Goal: Information Seeking & Learning: Learn about a topic

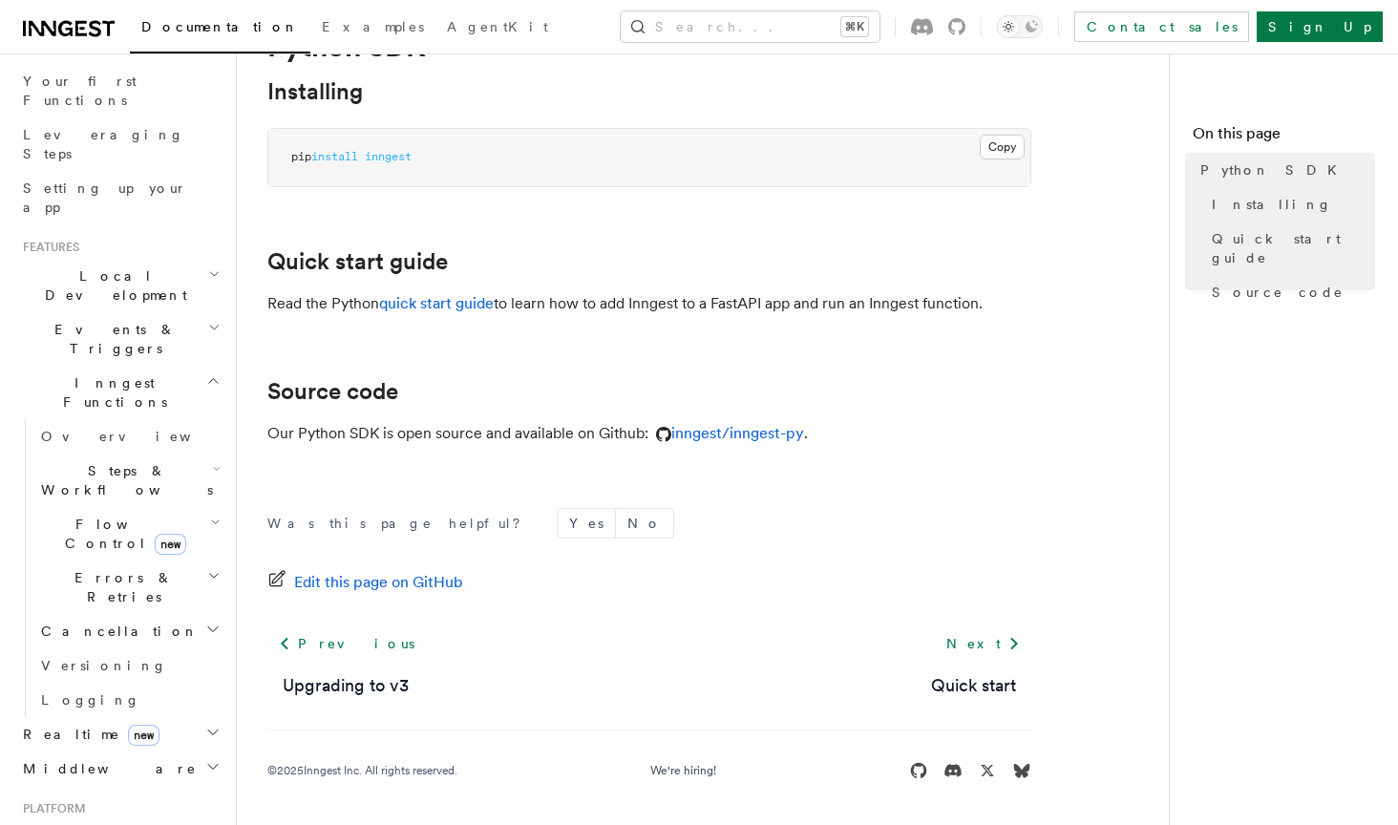
scroll to position [256, 0]
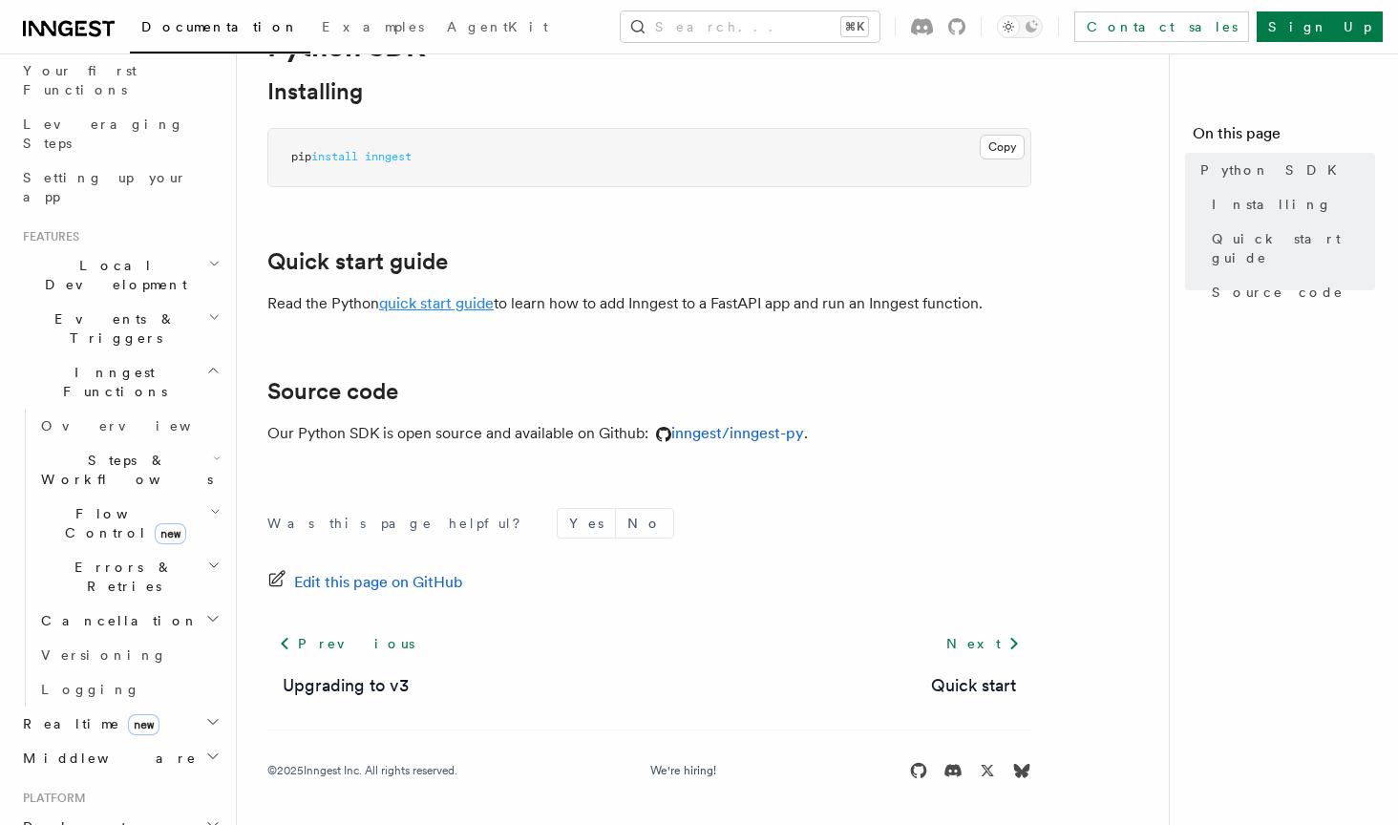
click at [438, 305] on link "quick start guide" at bounding box center [436, 303] width 115 height 18
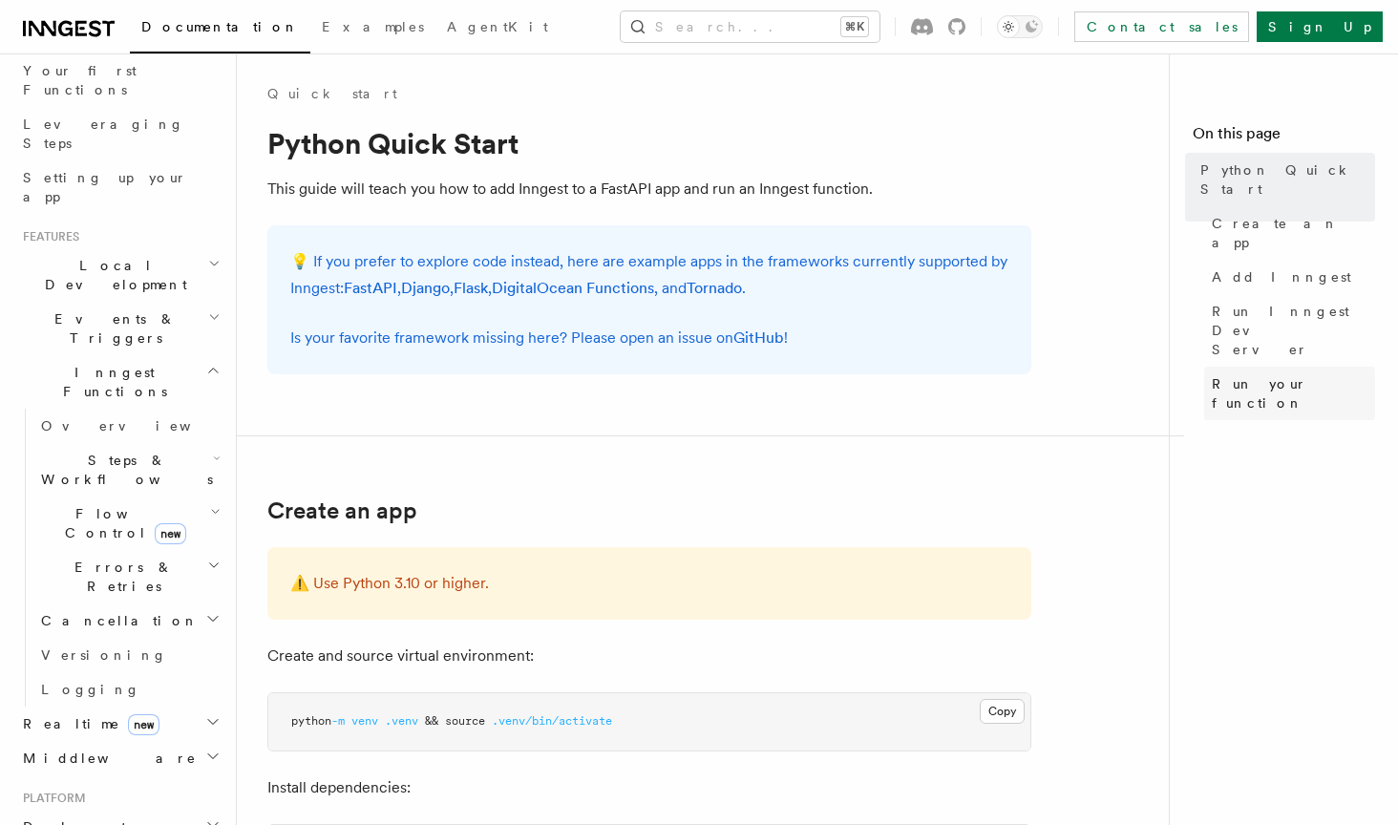
click at [1246, 374] on span "Run your function" at bounding box center [1293, 393] width 163 height 38
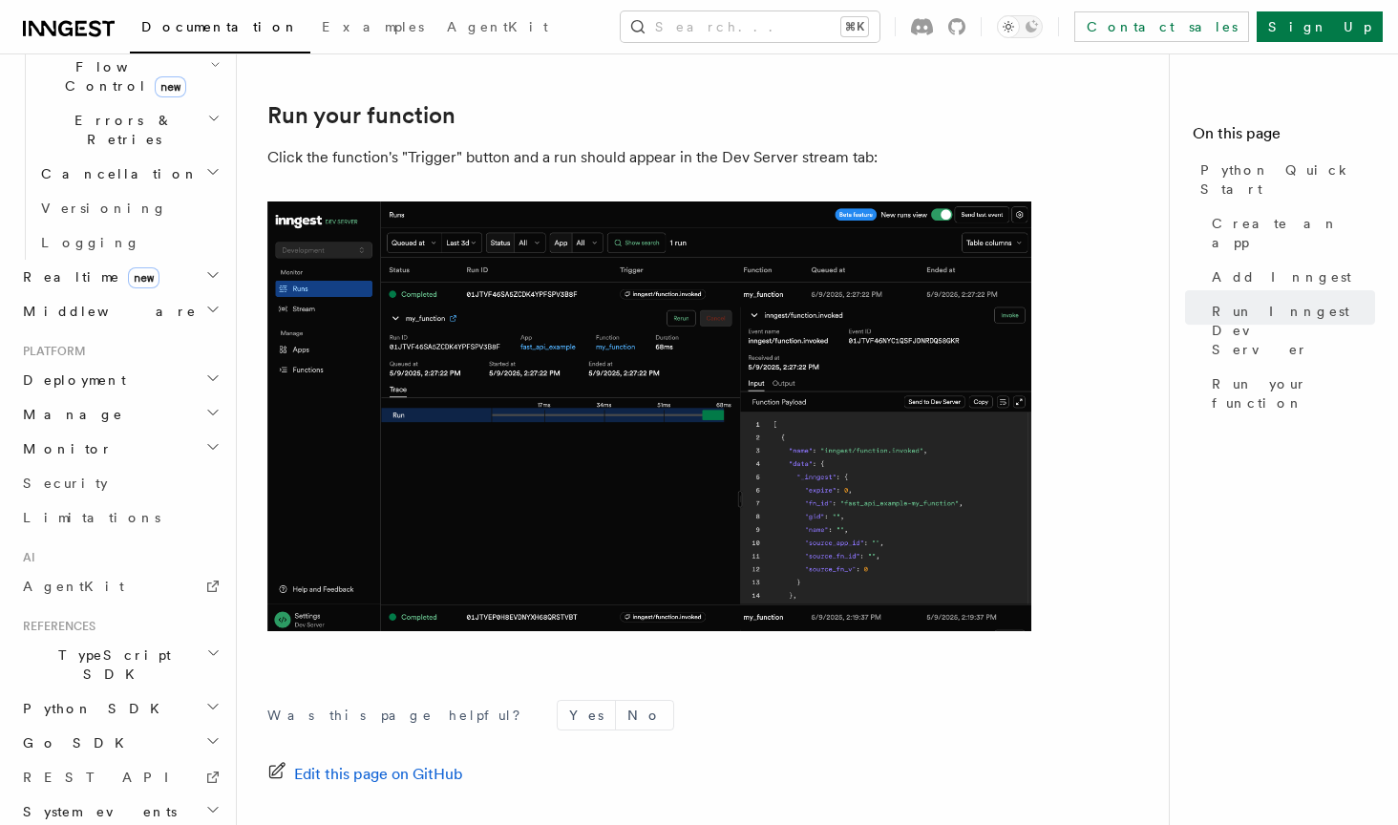
scroll to position [3818, 0]
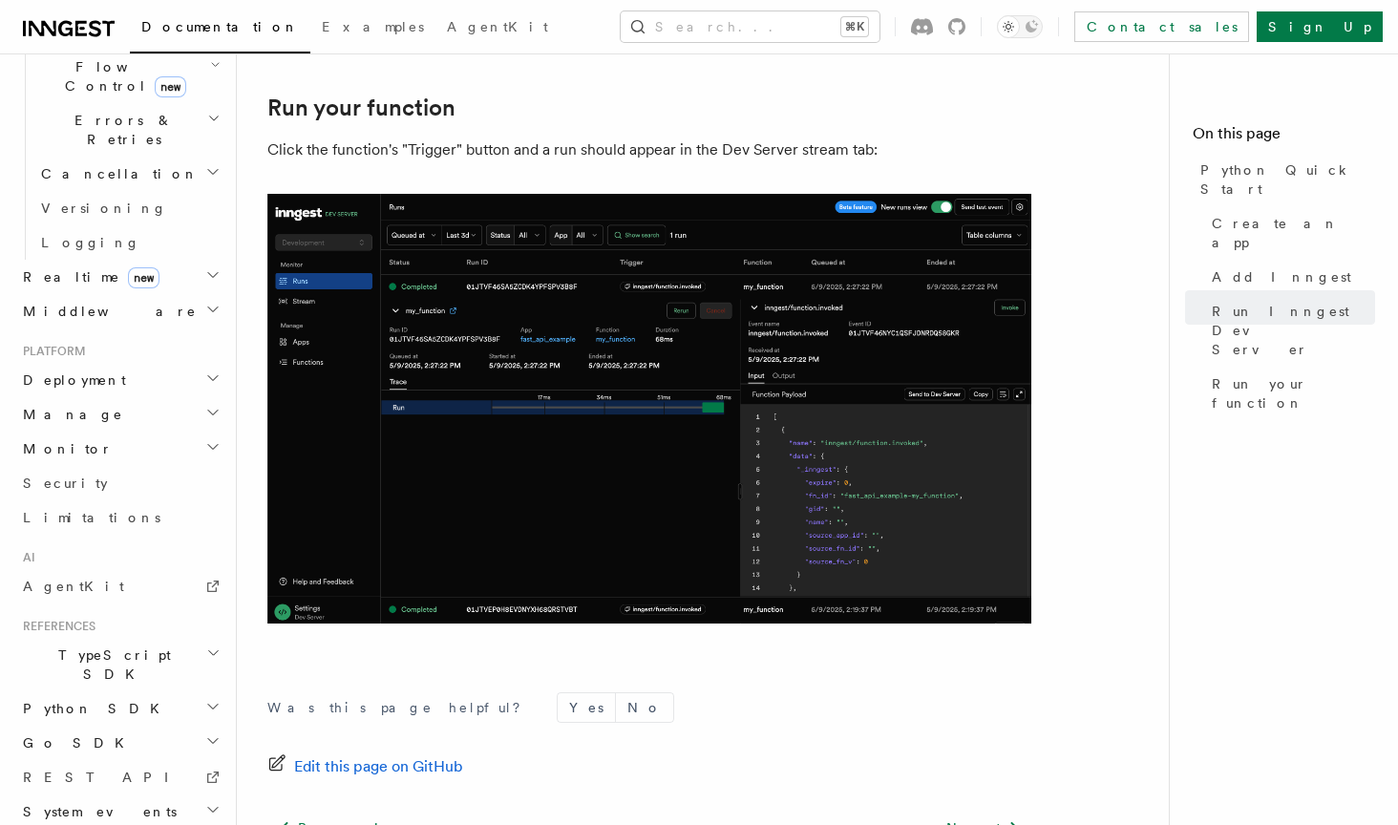
click at [76, 699] on span "Python SDK" at bounding box center [93, 708] width 156 height 19
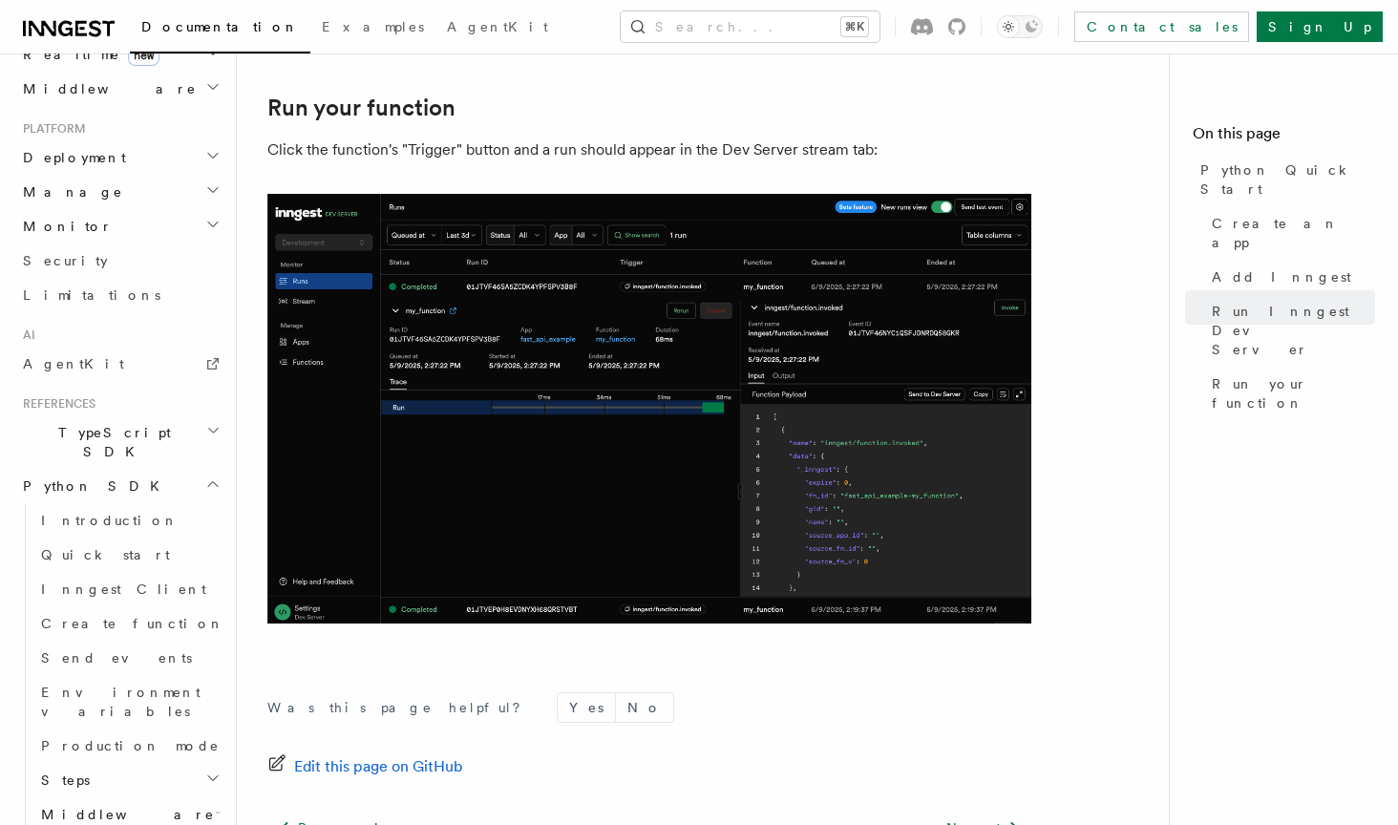
scroll to position [927, 0]
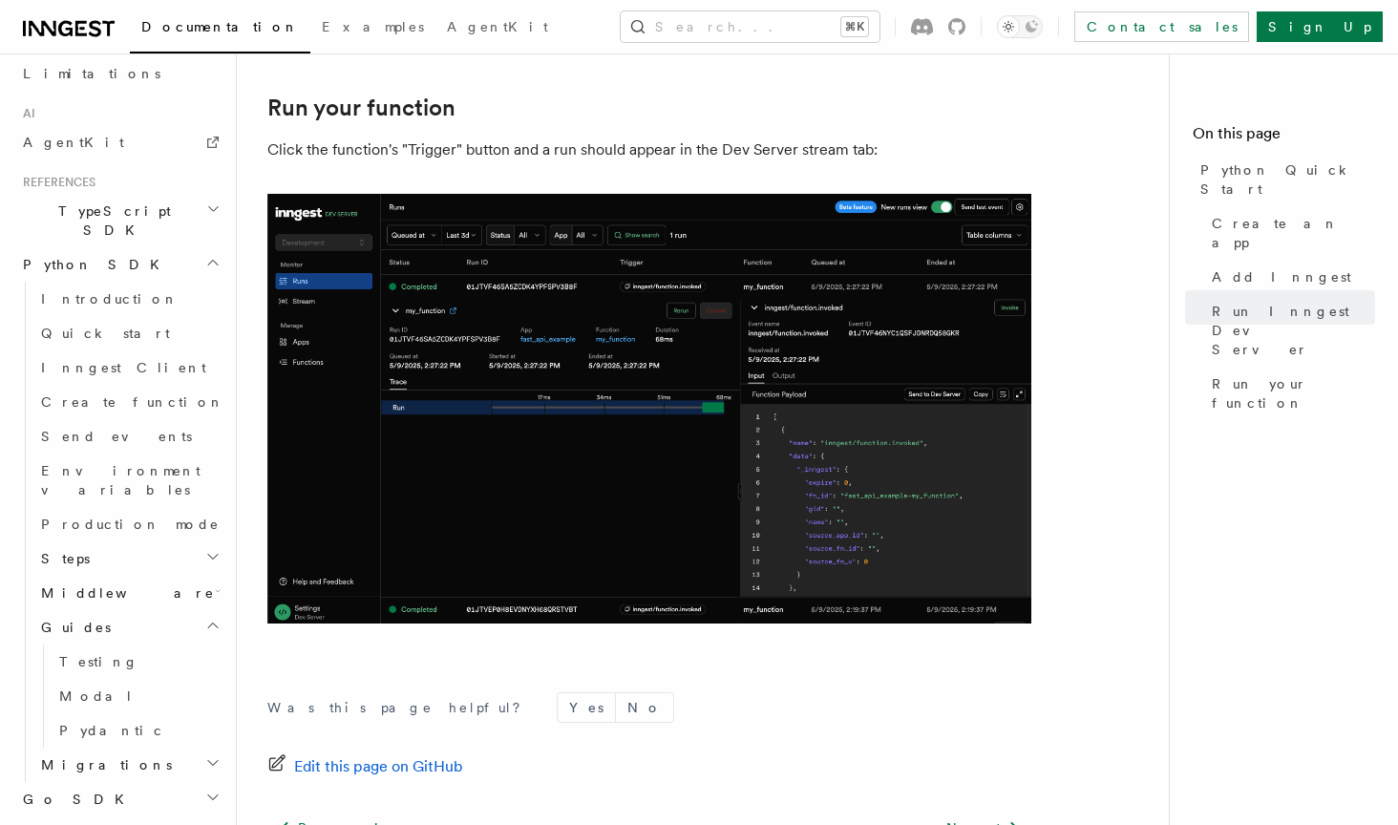
scroll to position [1146, 0]
click at [82, 756] on span "Migrations" at bounding box center [102, 765] width 138 height 19
click at [118, 577] on h2 "Middleware" at bounding box center [128, 594] width 191 height 34
click at [99, 542] on h2 "Steps" at bounding box center [128, 559] width 191 height 34
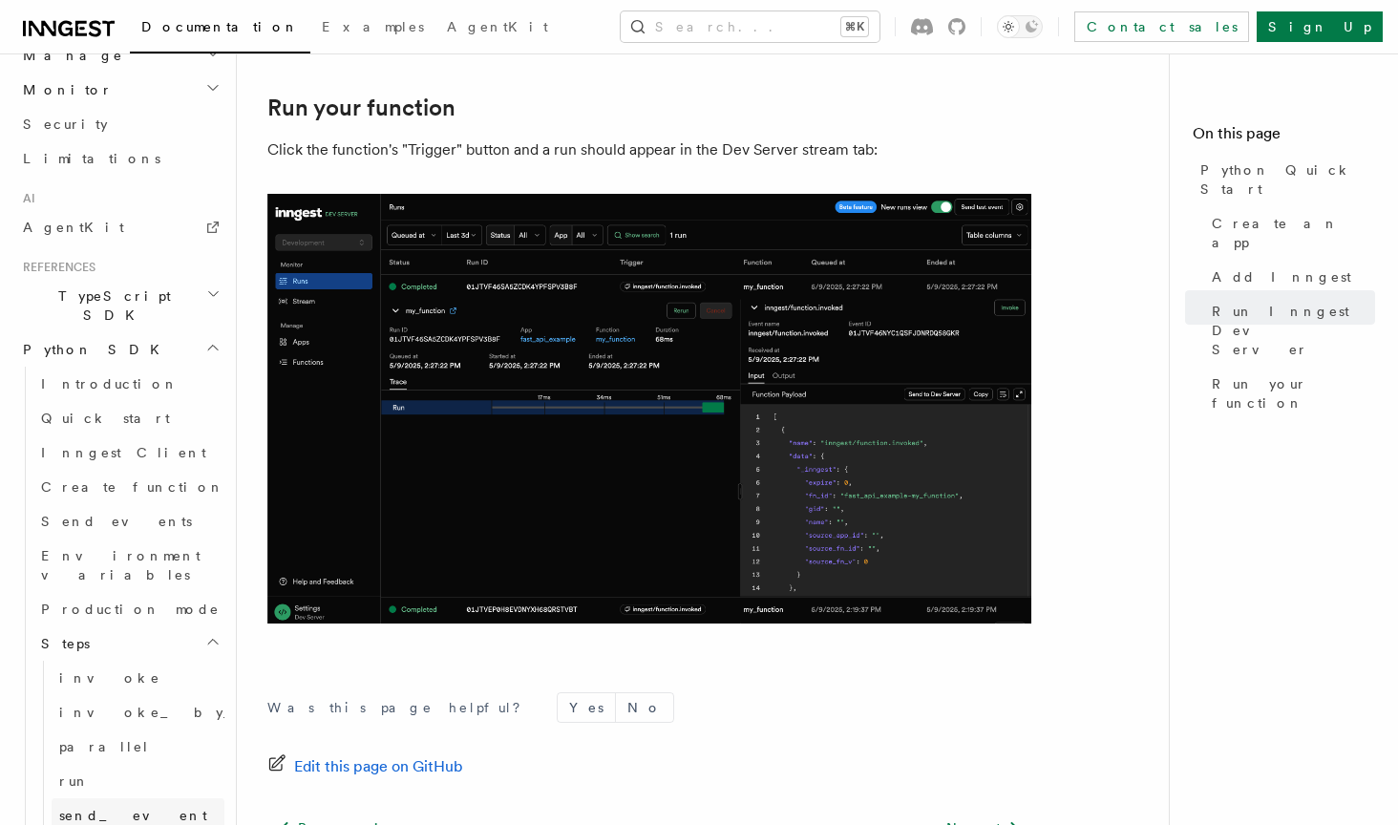
scroll to position [1054, 0]
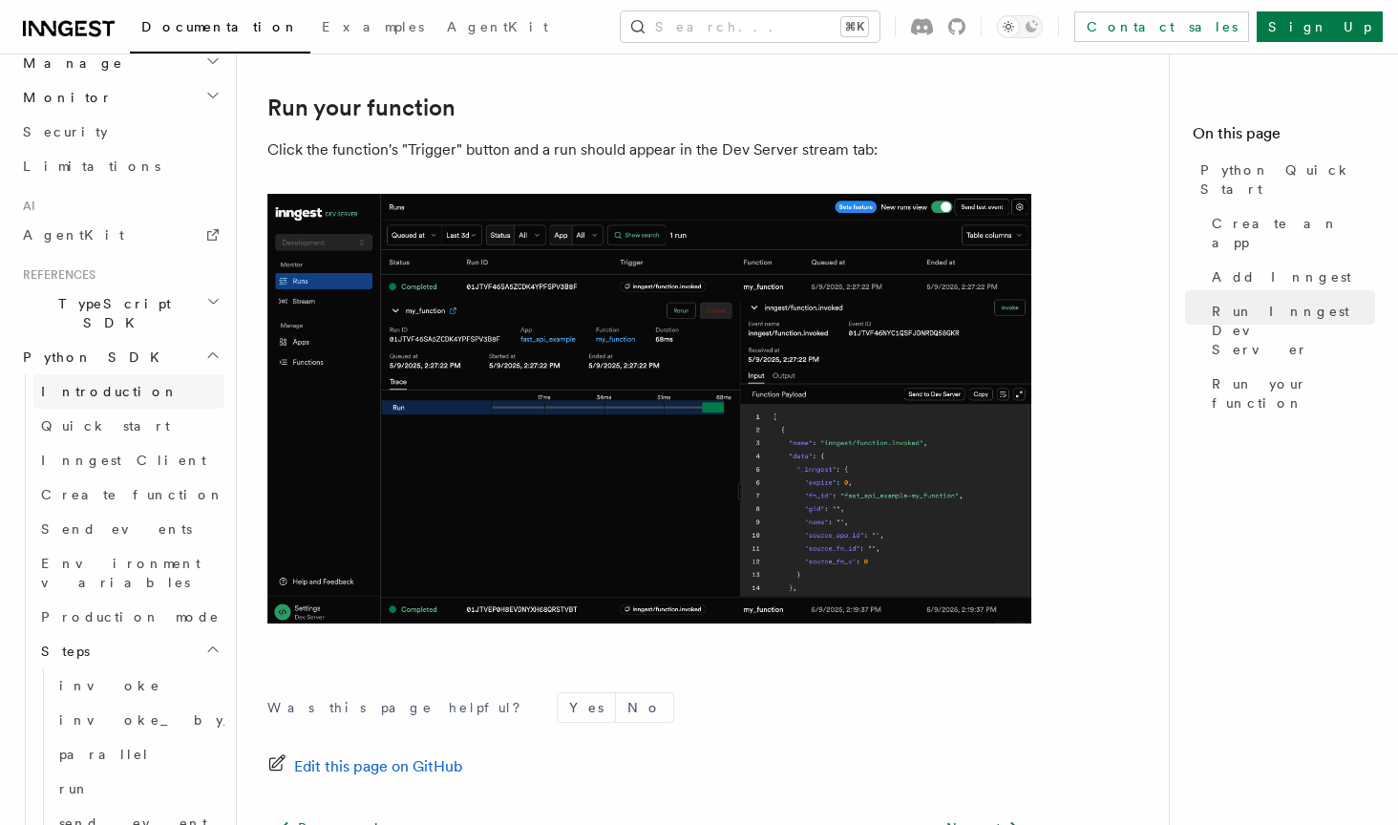
click at [112, 384] on span "Introduction" at bounding box center [110, 391] width 138 height 15
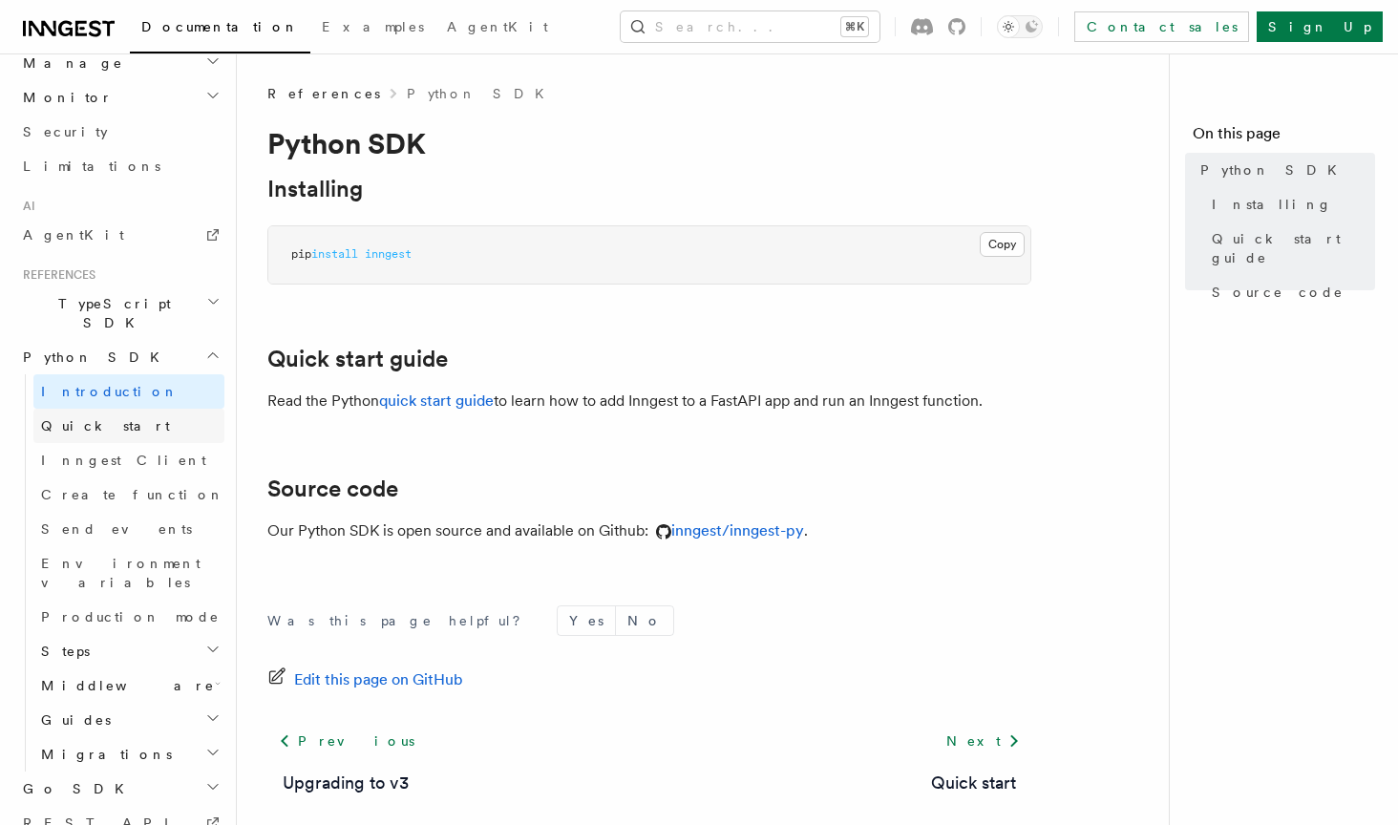
click at [81, 418] on span "Quick start" at bounding box center [105, 425] width 129 height 15
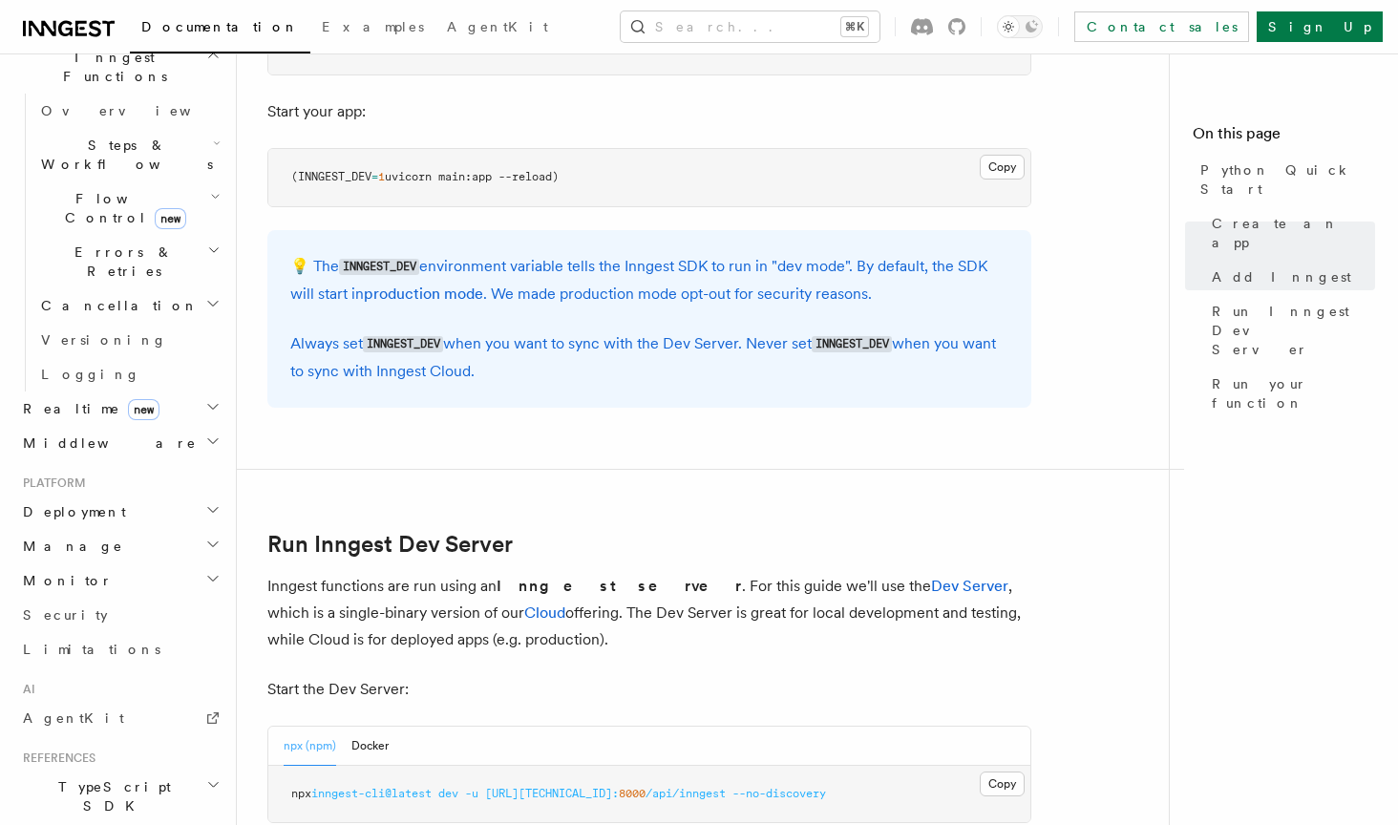
scroll to position [584, 0]
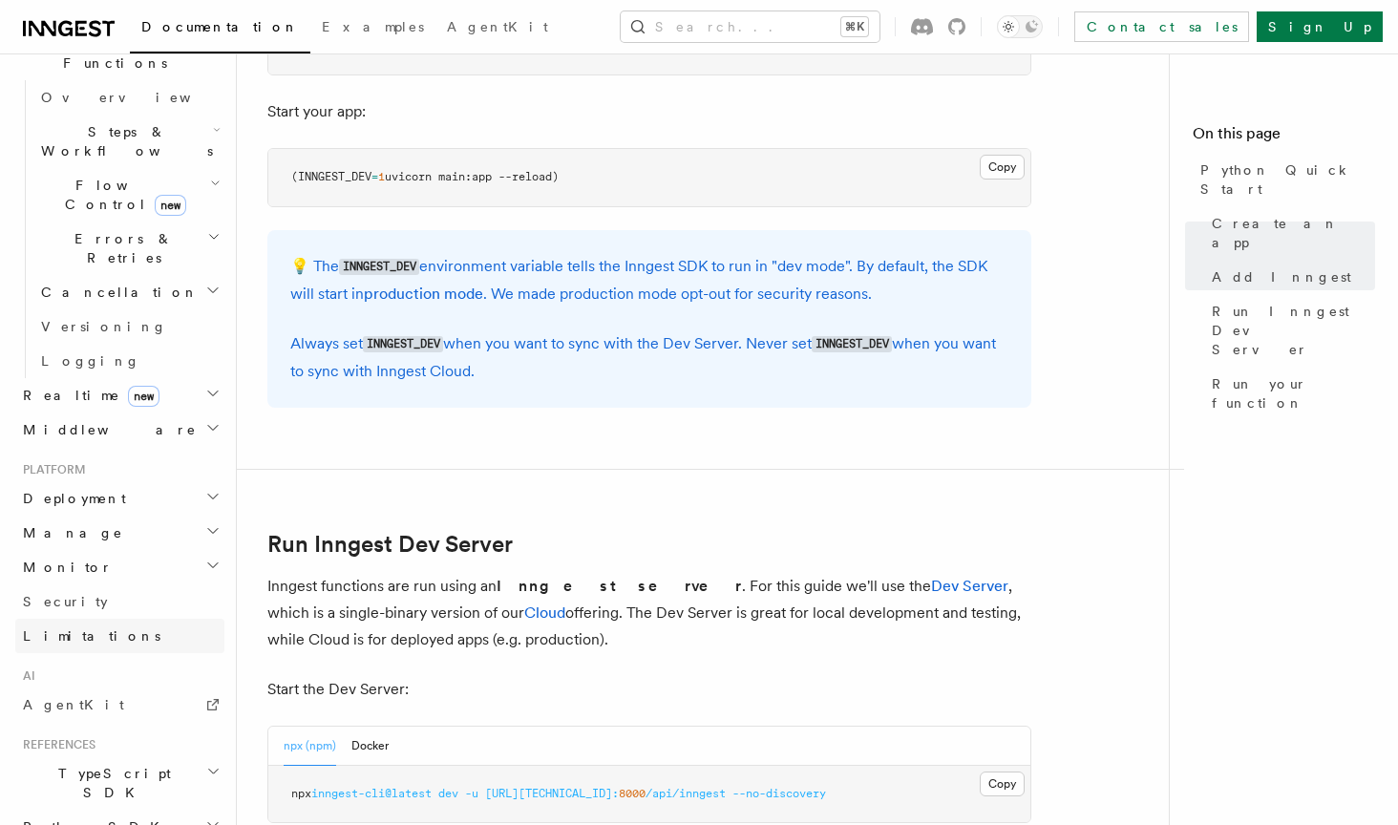
click at [40, 628] on span "Limitations" at bounding box center [92, 635] width 138 height 15
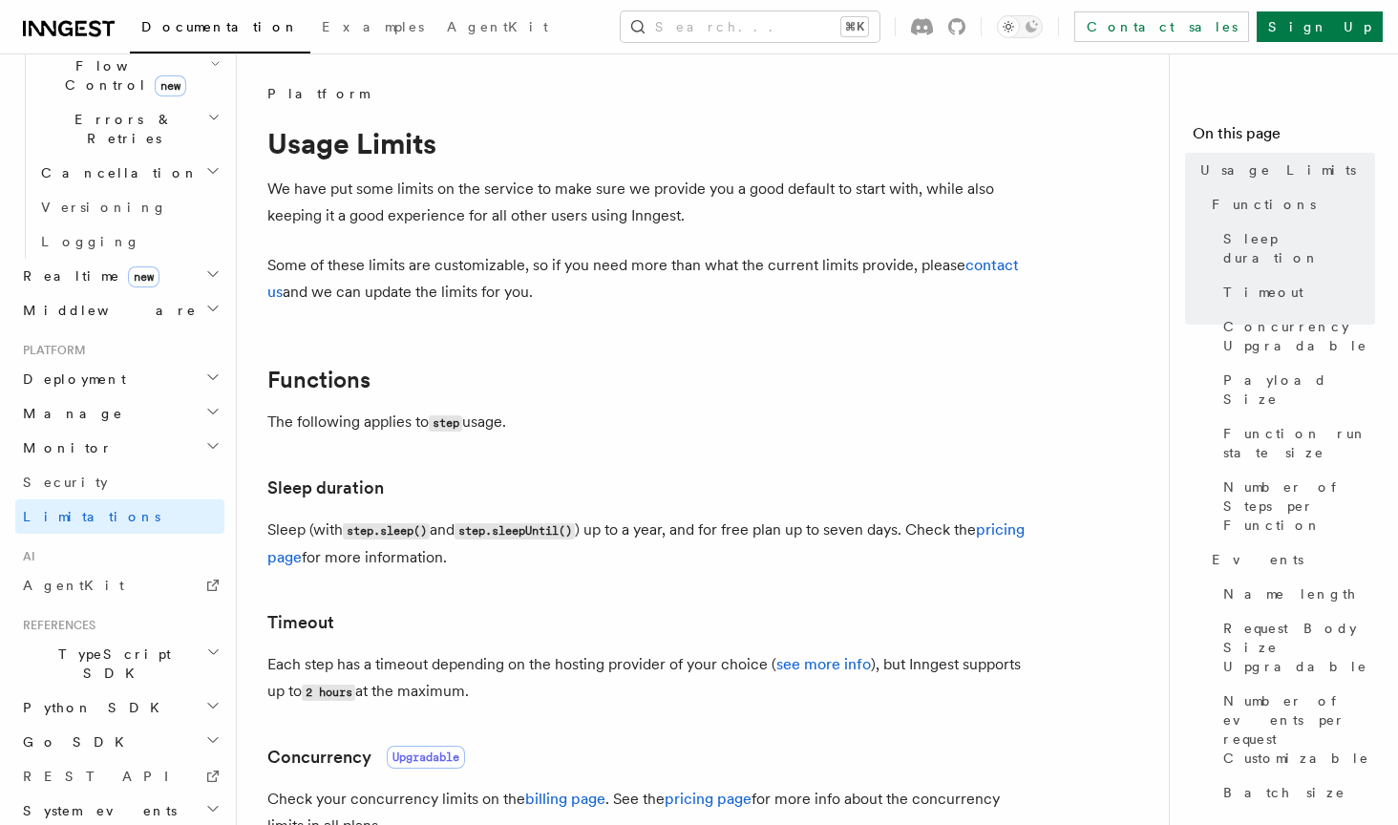
scroll to position [703, 0]
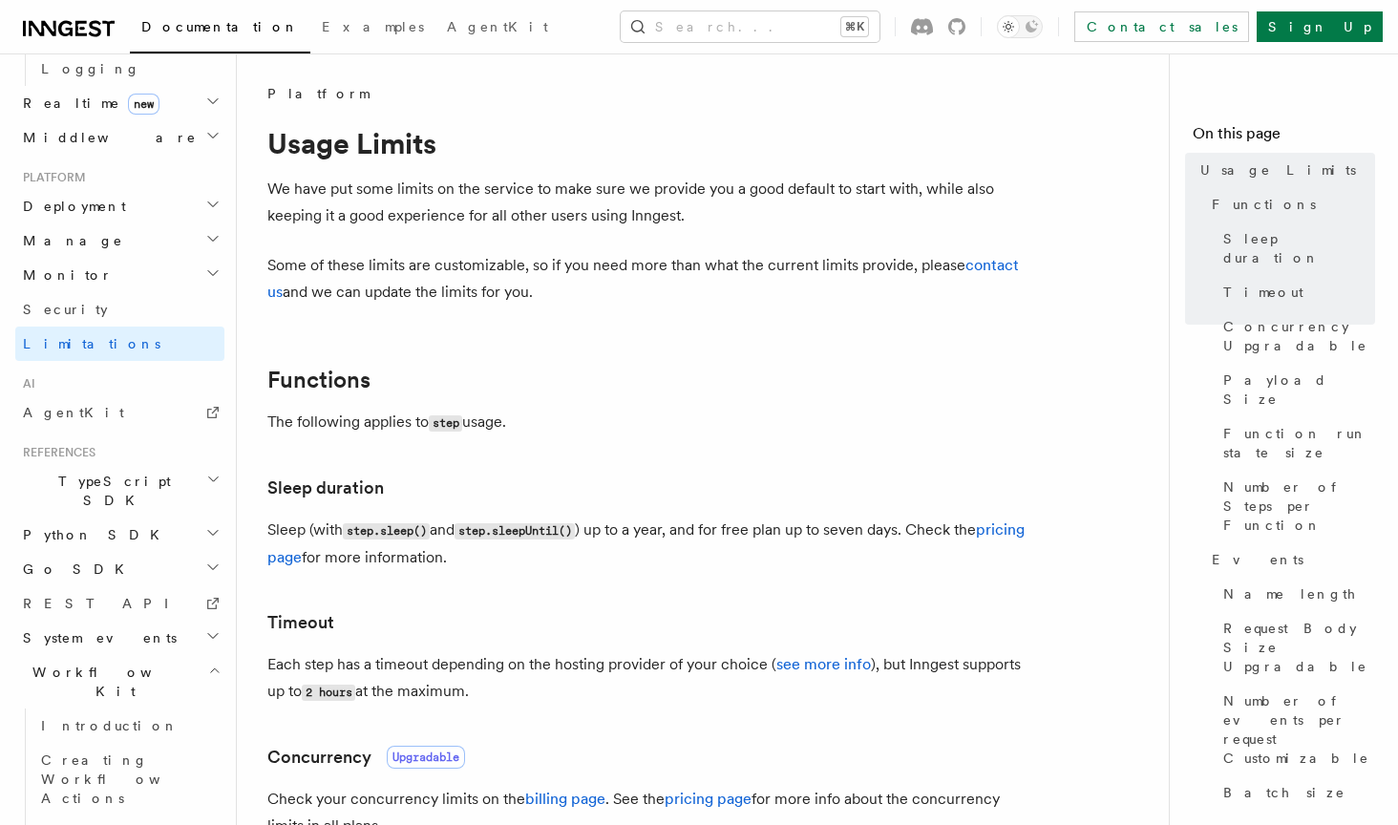
scroll to position [875, 0]
click at [65, 561] on span "Go SDK" at bounding box center [75, 570] width 120 height 19
click at [71, 630] on span "Migrations" at bounding box center [102, 639] width 138 height 19
click at [77, 474] on span "TypeScript SDK" at bounding box center [110, 493] width 191 height 38
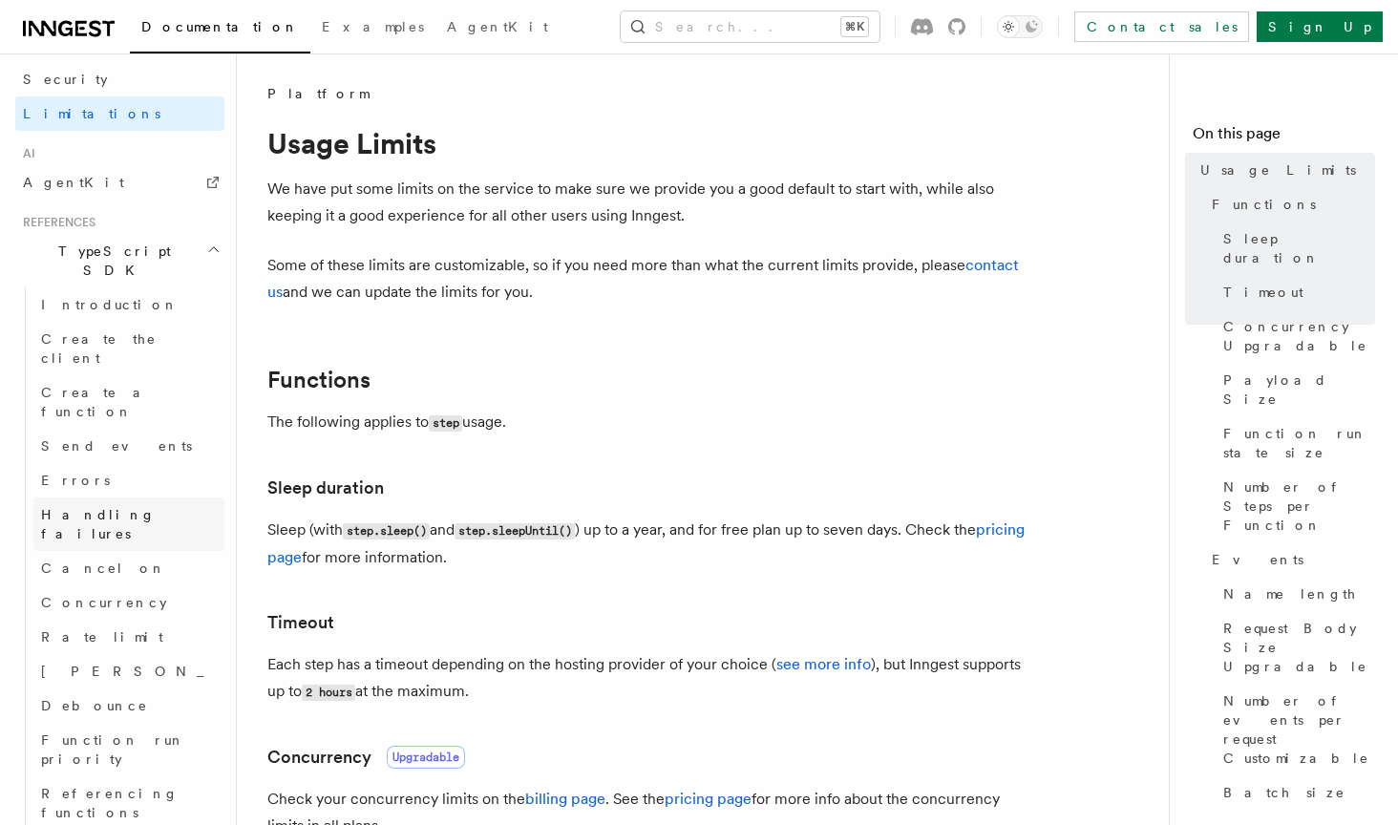
scroll to position [1112, 0]
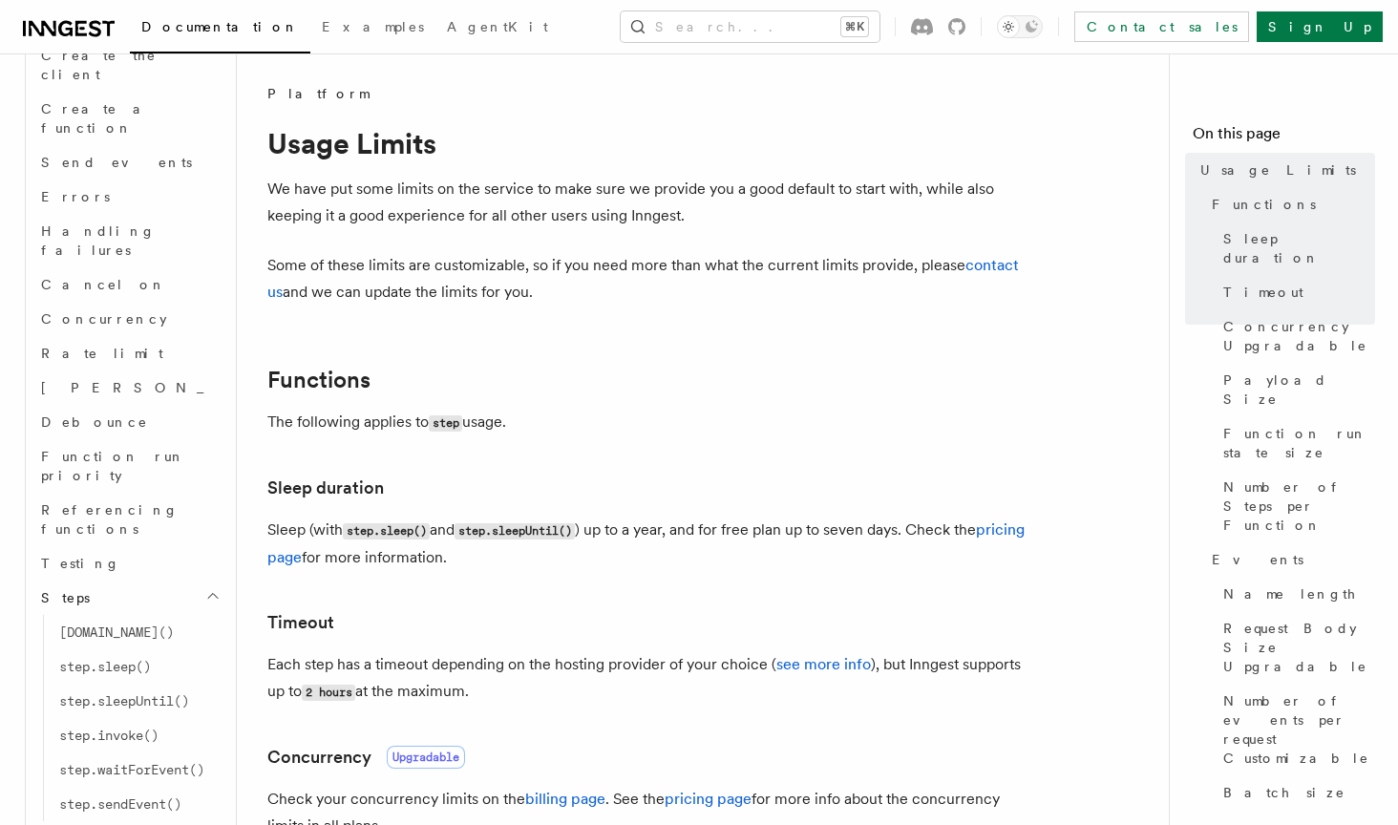
scroll to position [1569, 0]
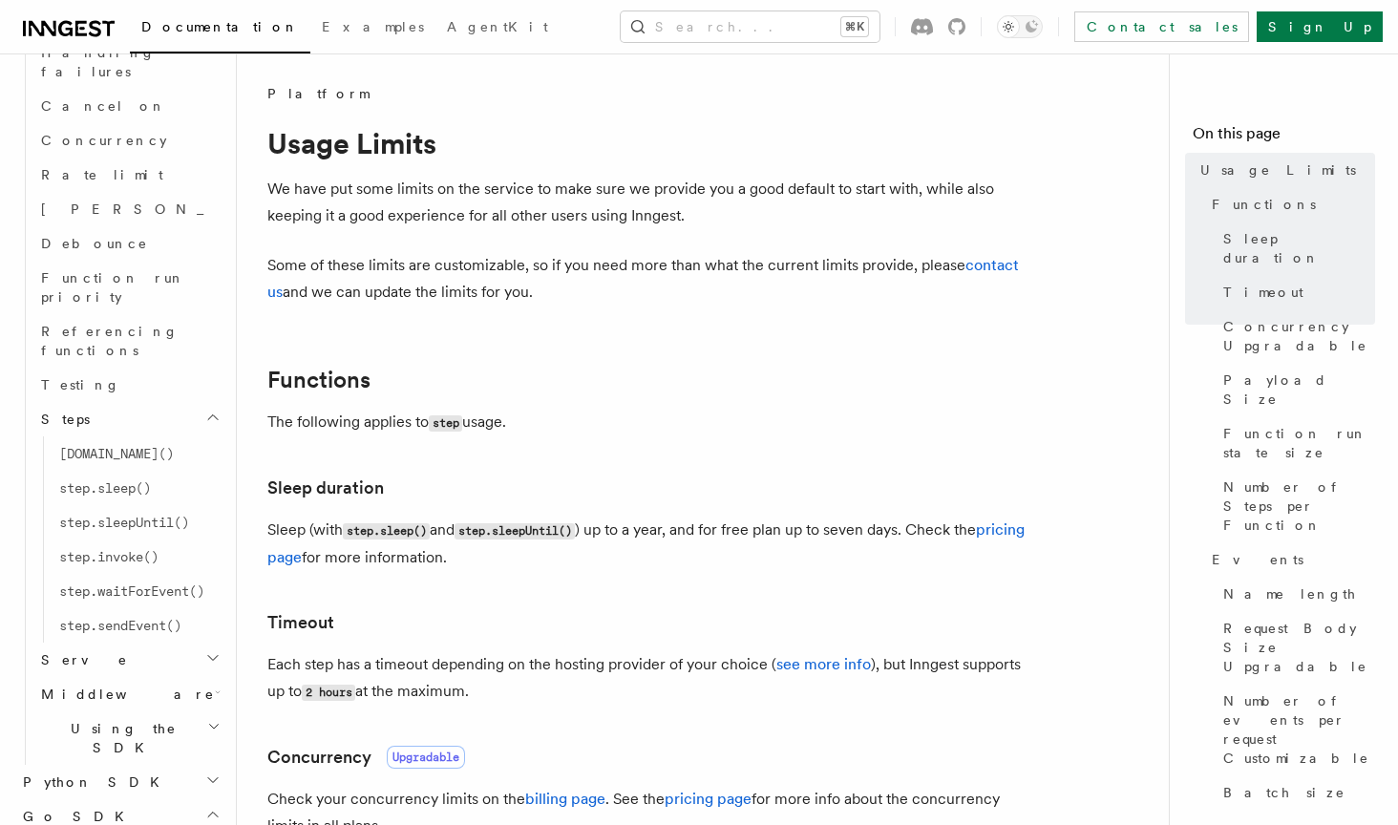
click at [94, 719] on span "Using the SDK" at bounding box center [120, 738] width 174 height 38
click at [101, 685] on span "Middleware" at bounding box center [123, 694] width 181 height 19
click at [93, 790] on span "TypeScript" at bounding box center [115, 797] width 113 height 15
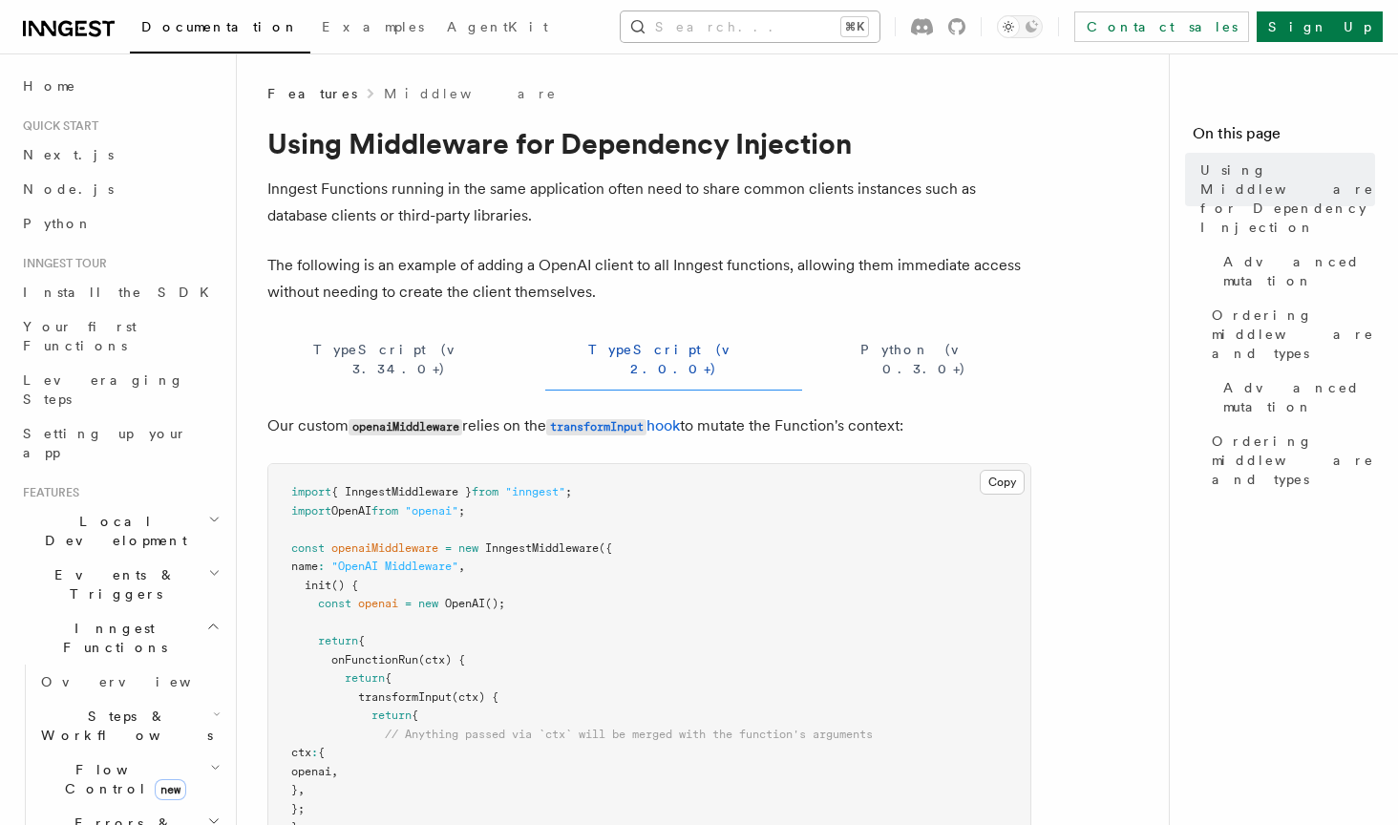
click at [776, 23] on button "Search... ⌘K" at bounding box center [750, 26] width 259 height 31
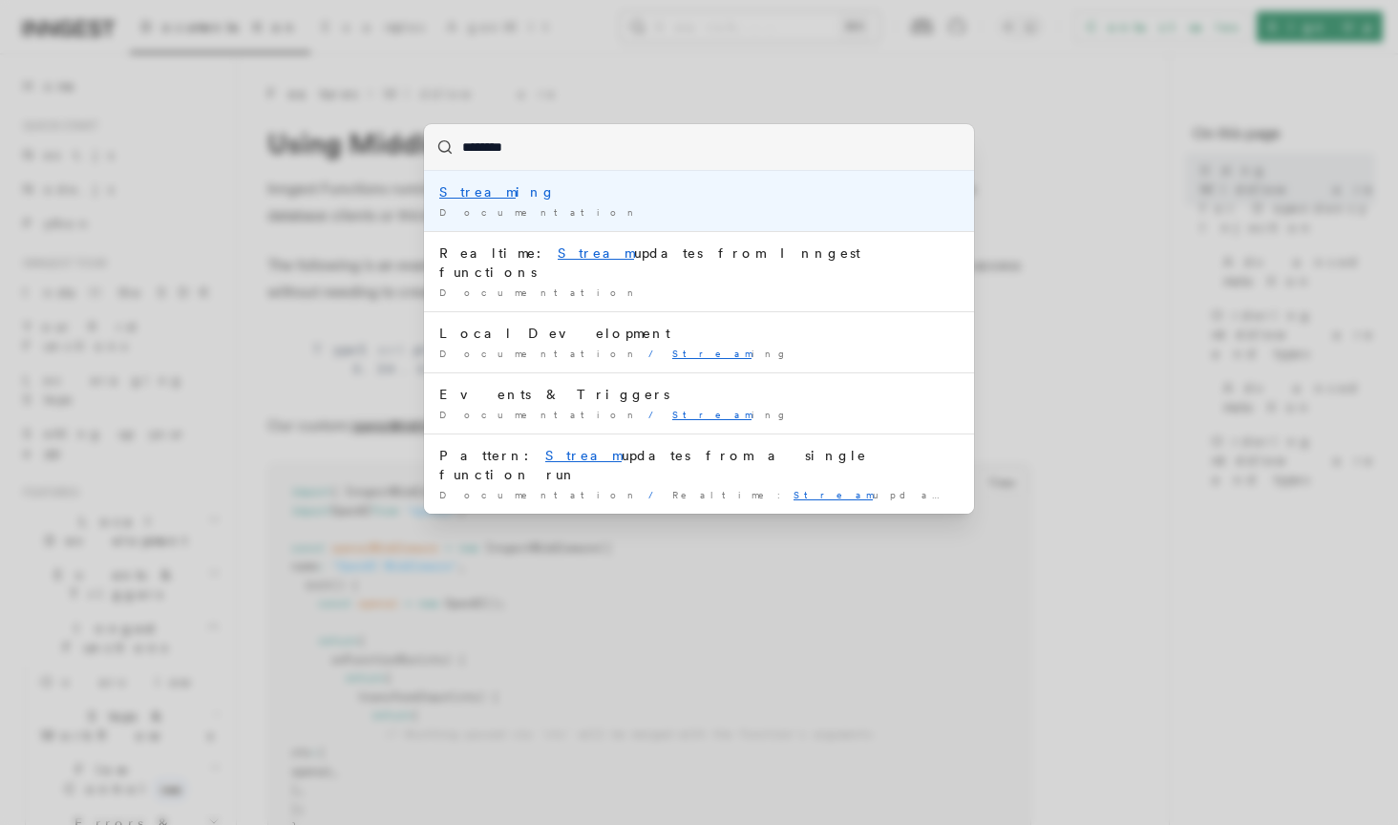
type input "*********"
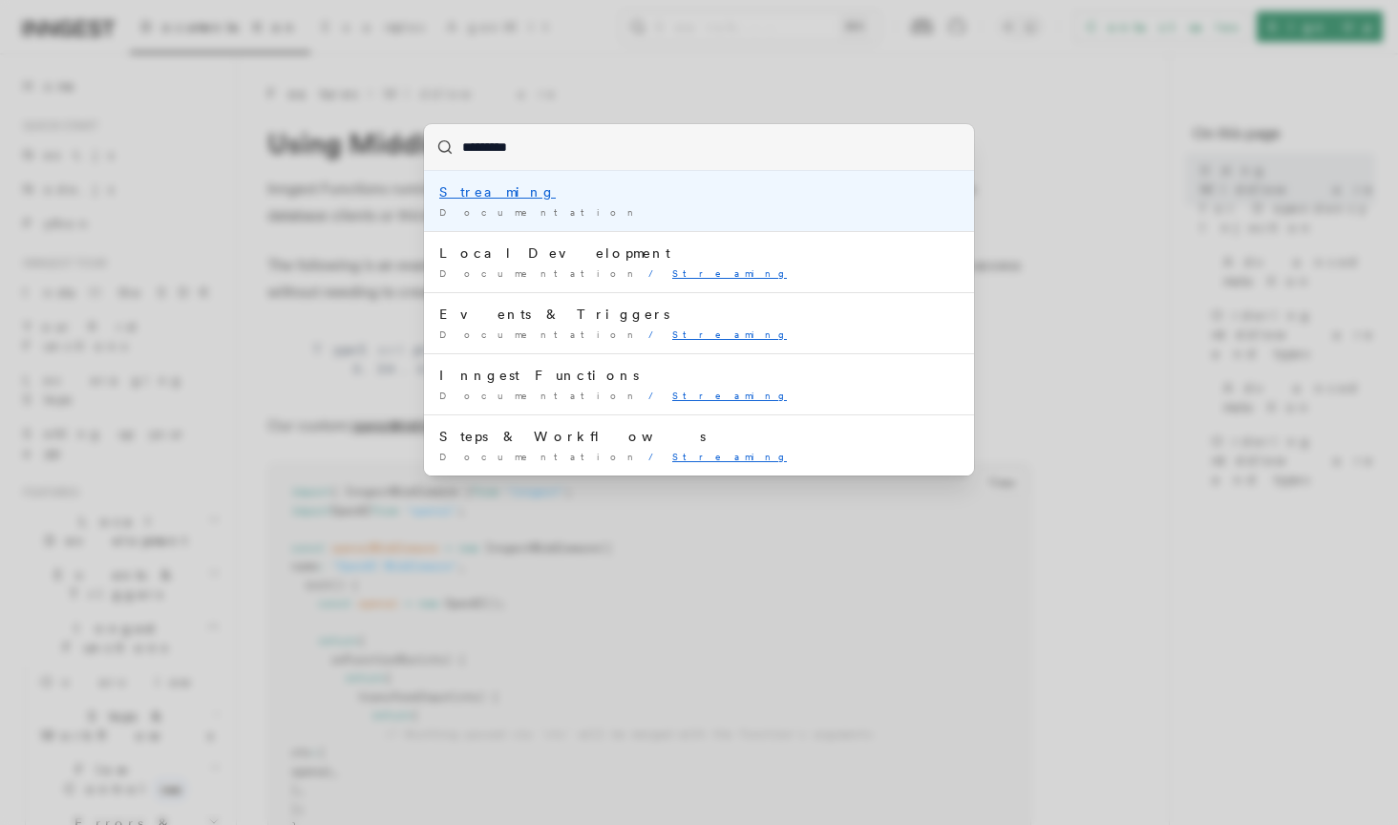
click at [479, 195] on mark "Streaming" at bounding box center [497, 191] width 117 height 15
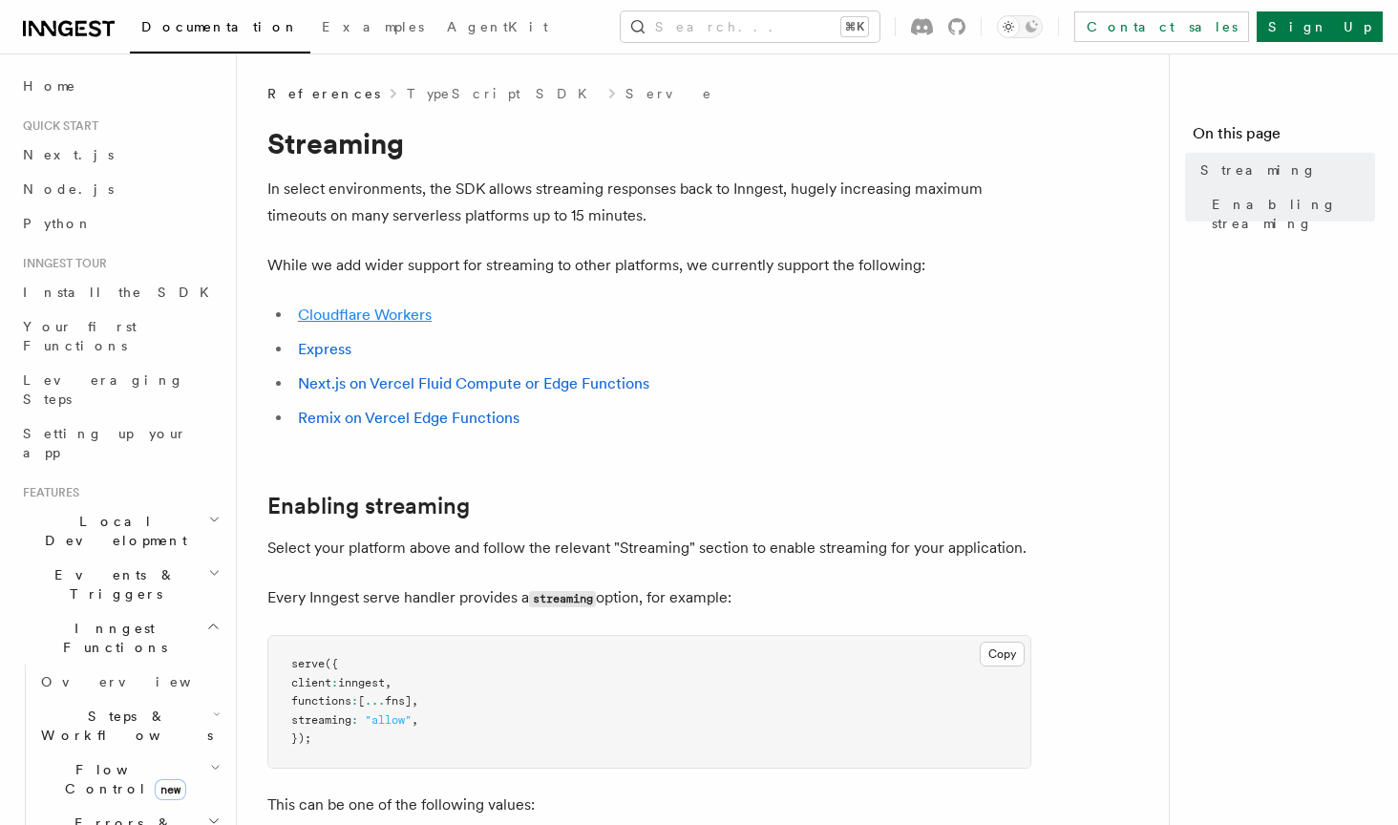
click at [372, 311] on link "Cloudflare Workers" at bounding box center [365, 315] width 134 height 18
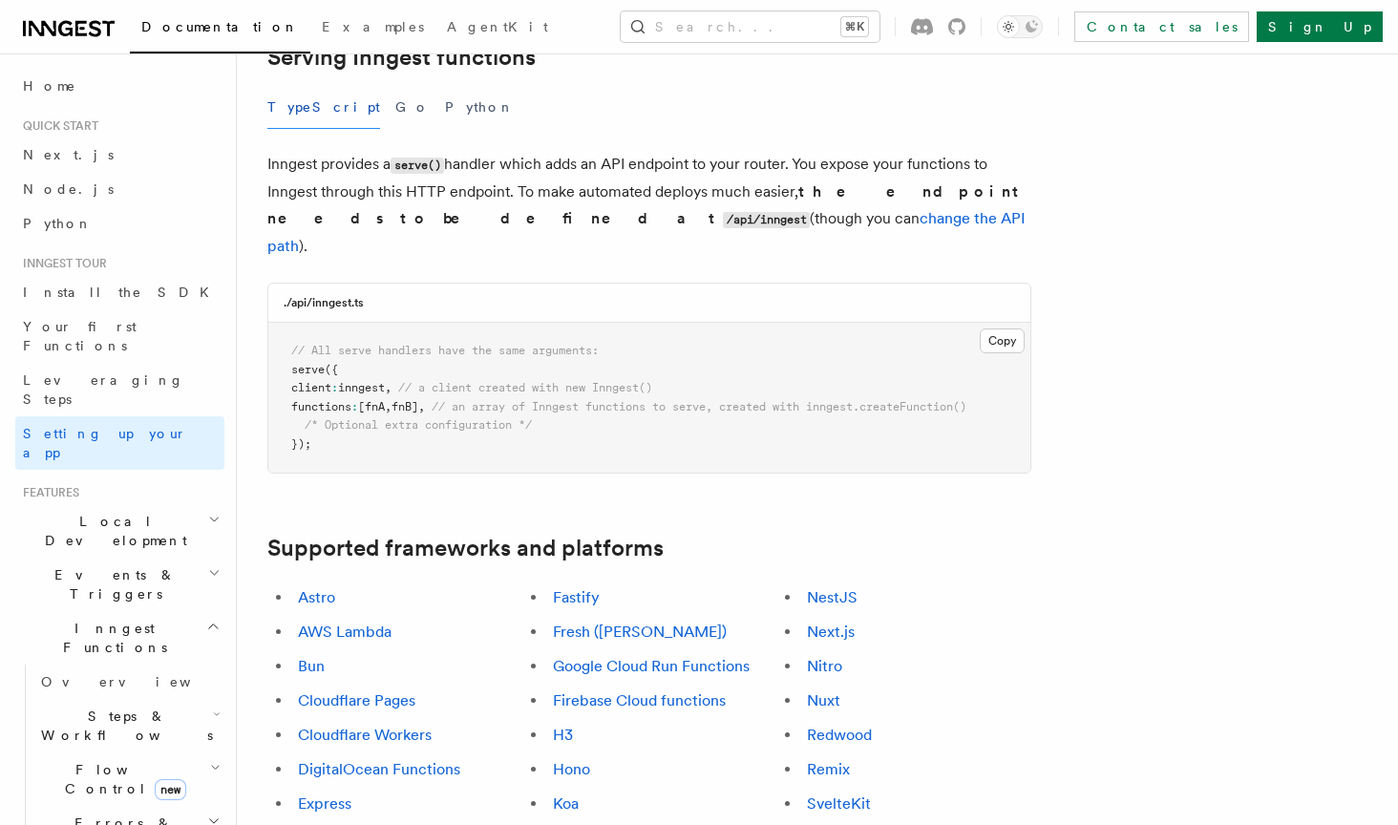
scroll to position [786, 0]
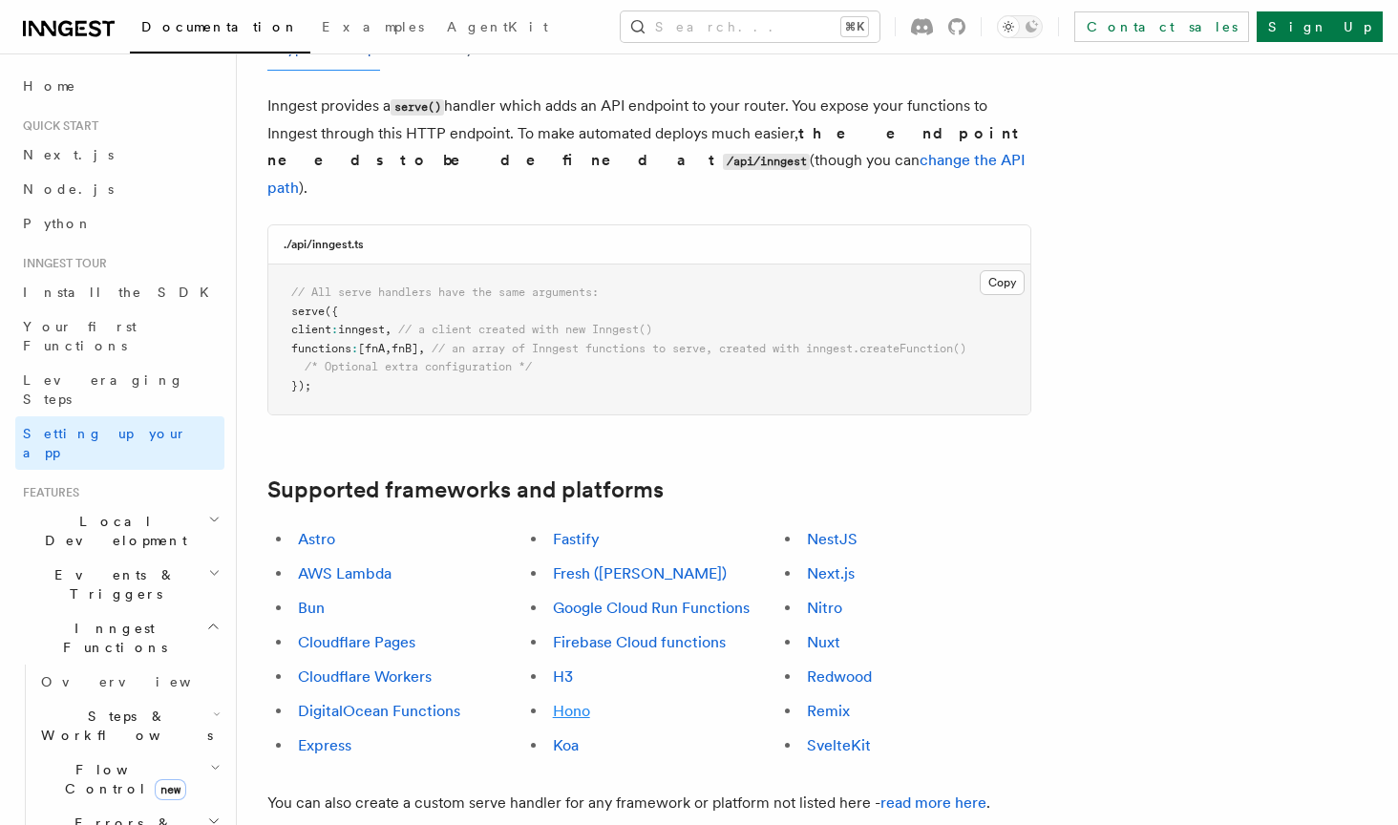
click at [573, 702] on link "Hono" at bounding box center [571, 711] width 37 height 18
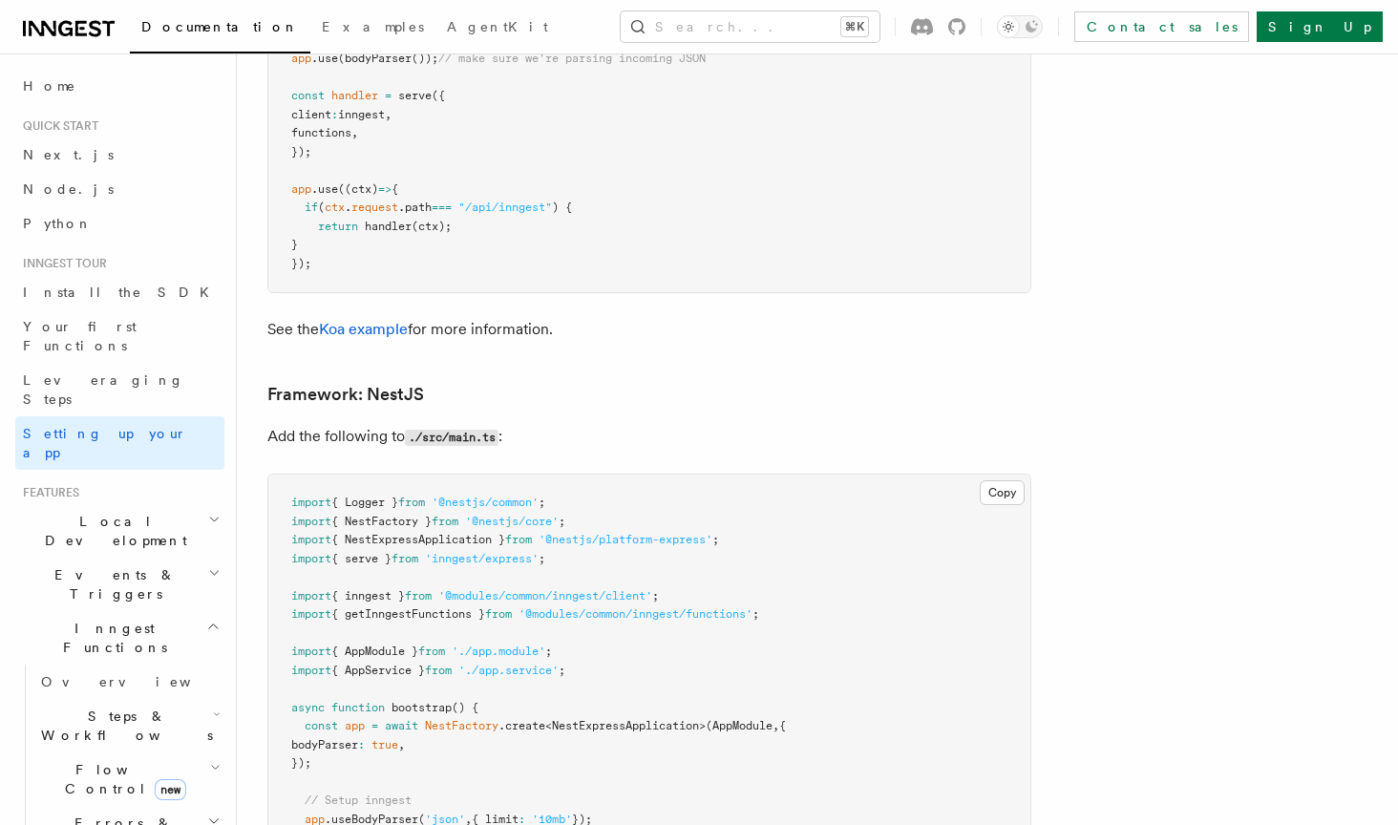
scroll to position [10415, 0]
click at [729, 24] on button "Search... ⌘K" at bounding box center [750, 26] width 259 height 31
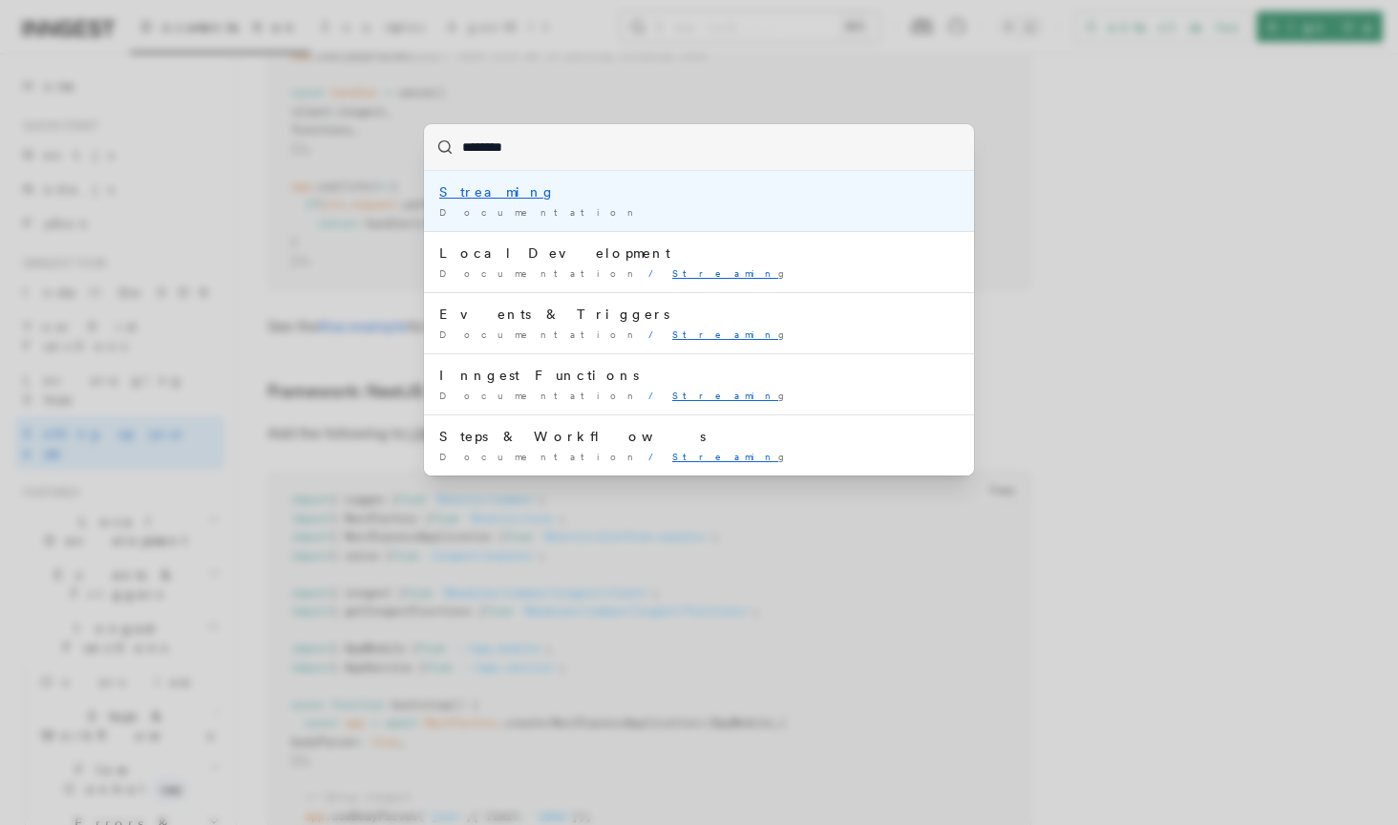
type input "*********"
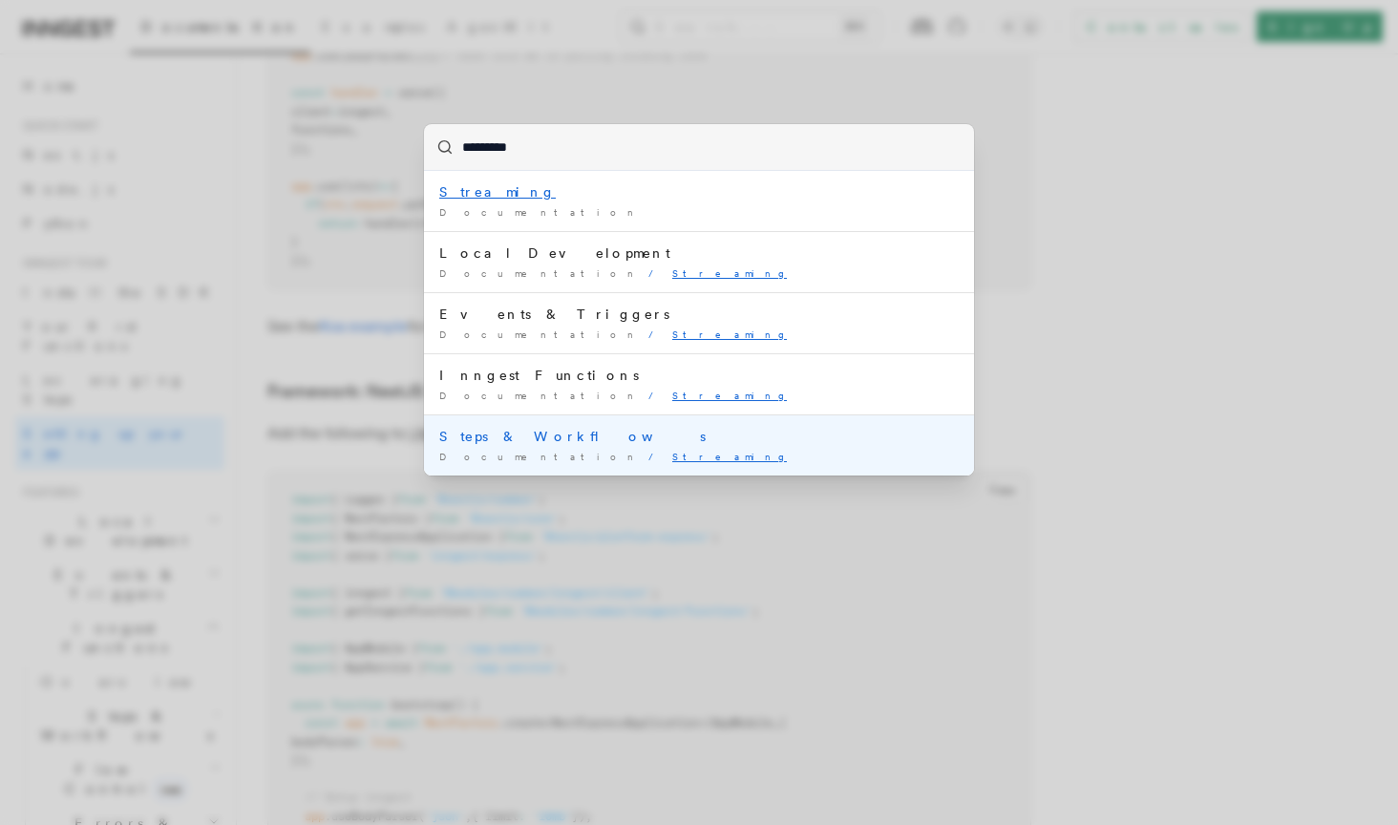
click at [550, 464] on li "Steps & Workflows Documentation / Streaming /" at bounding box center [699, 444] width 550 height 61
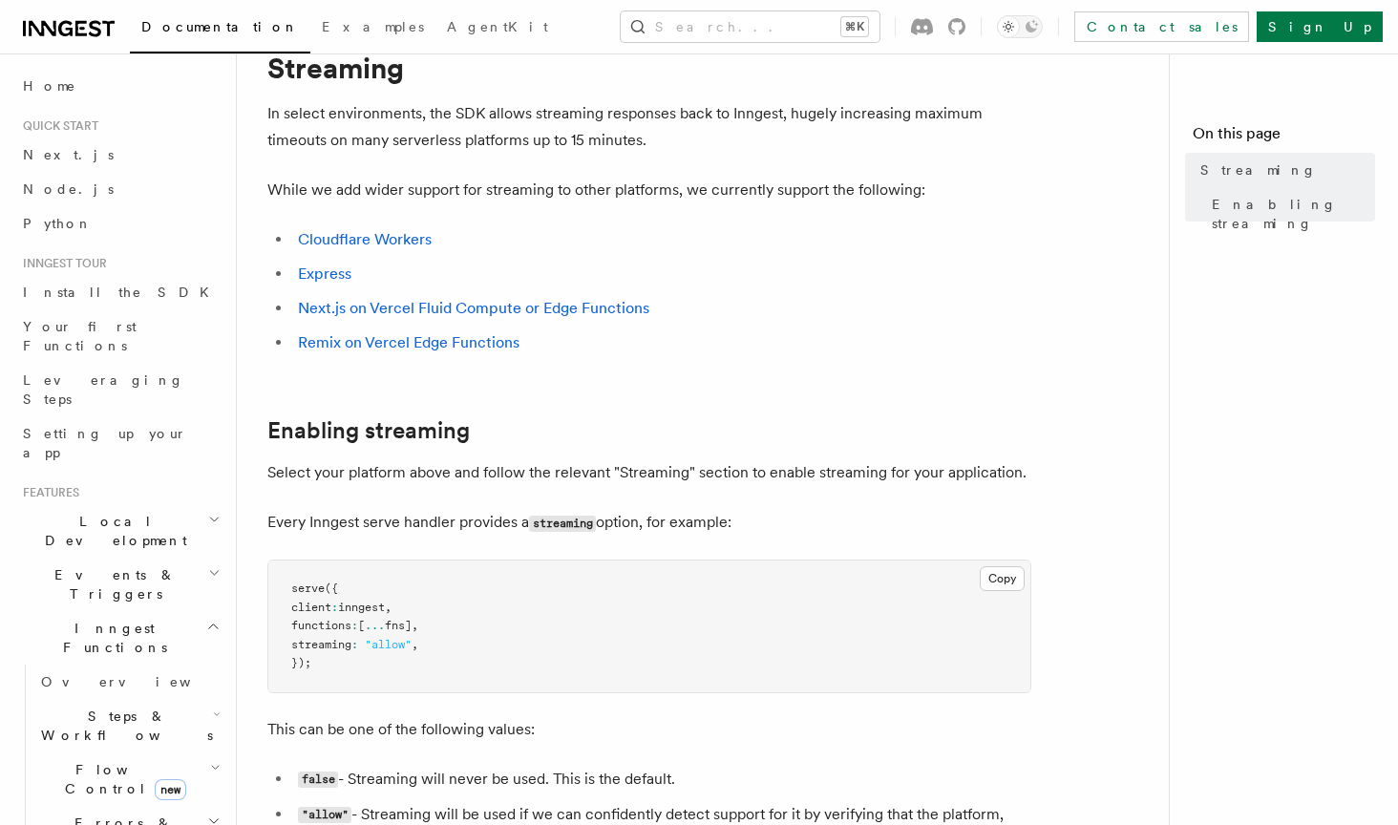
scroll to position [40, 0]
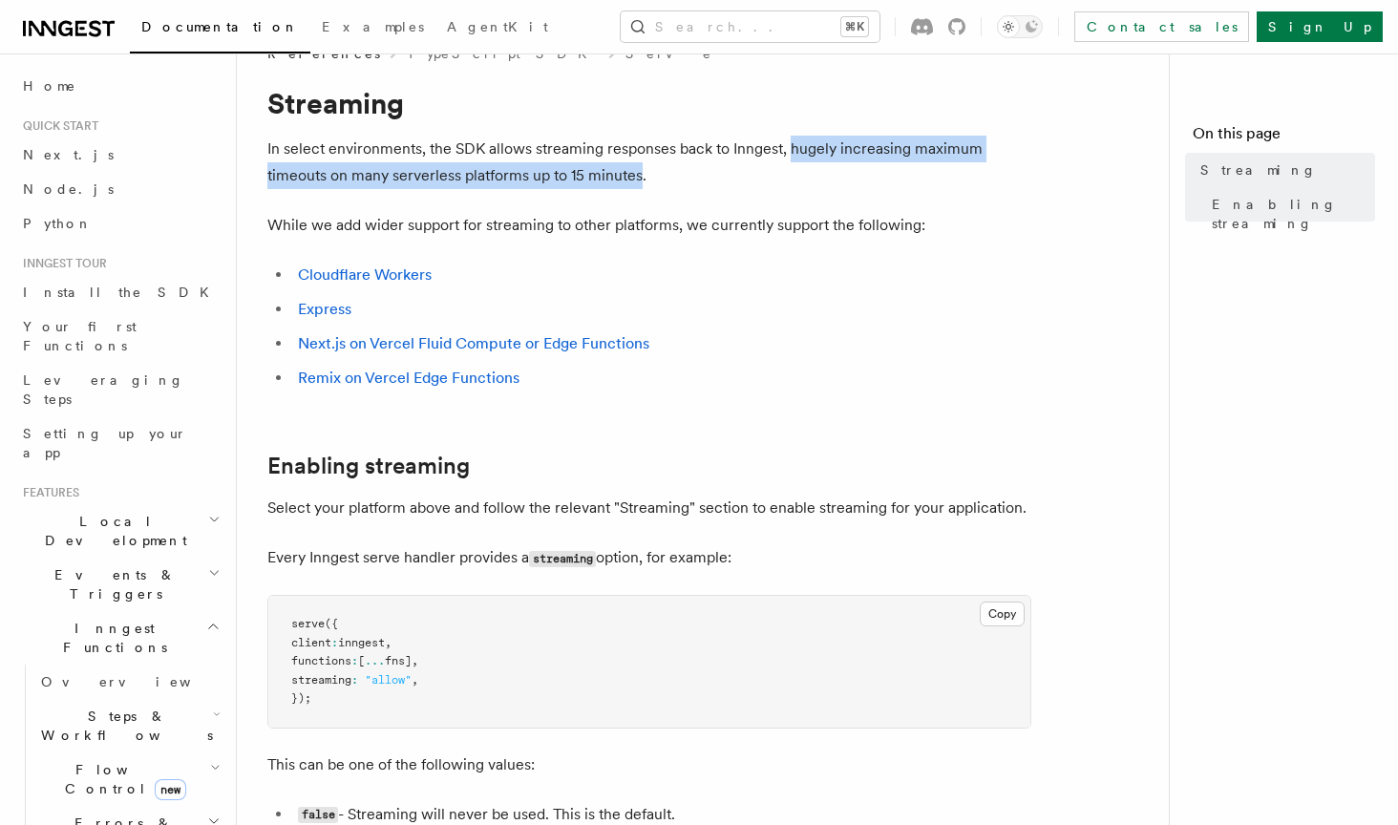
drag, startPoint x: 791, startPoint y: 145, endPoint x: 639, endPoint y: 171, distance: 154.0
click at [639, 171] on p "In select environments, the SDK allows streaming responses back to Inngest, hug…" at bounding box center [649, 162] width 764 height 53
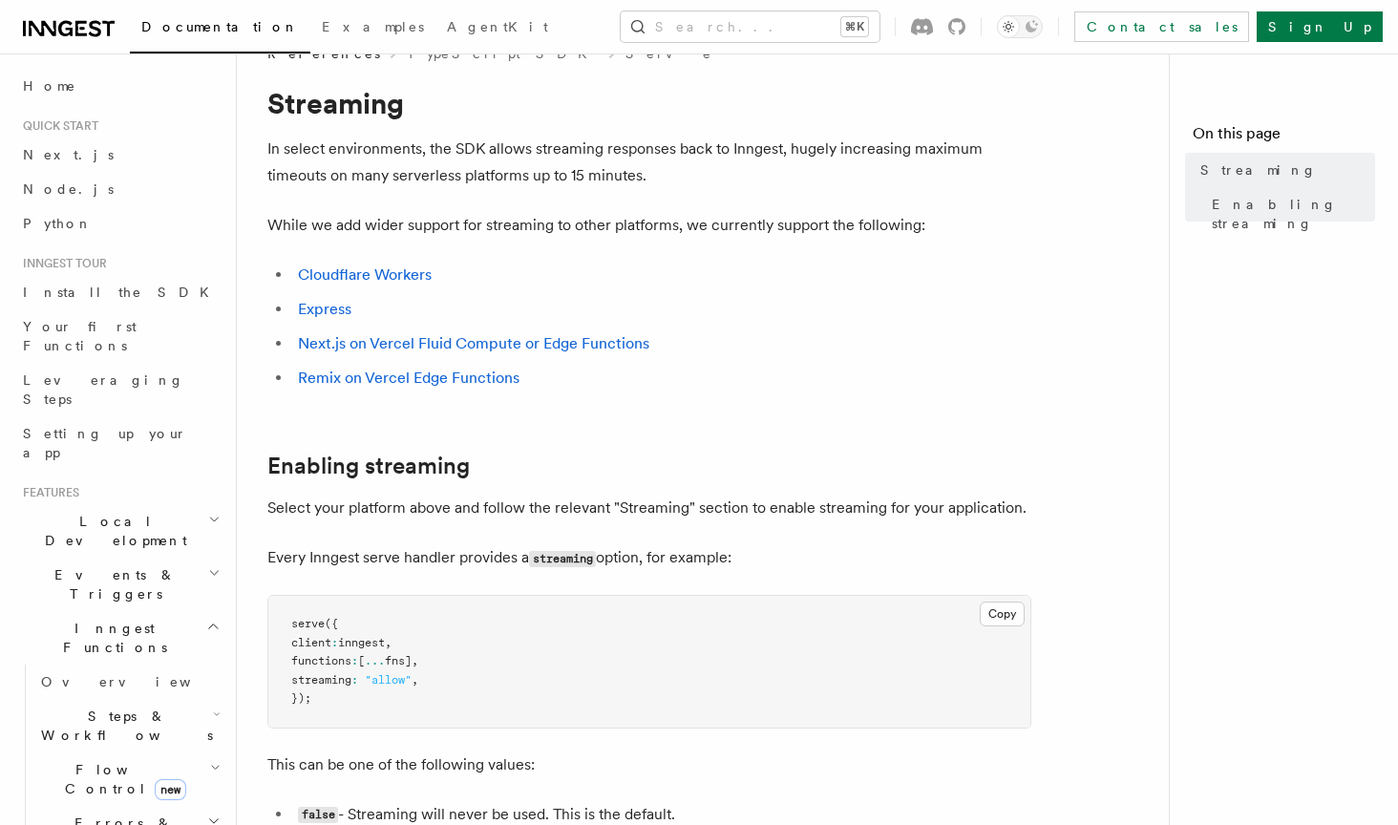
click at [489, 228] on p "While we add wider support for streaming to other platforms, we currently suppo…" at bounding box center [649, 225] width 764 height 27
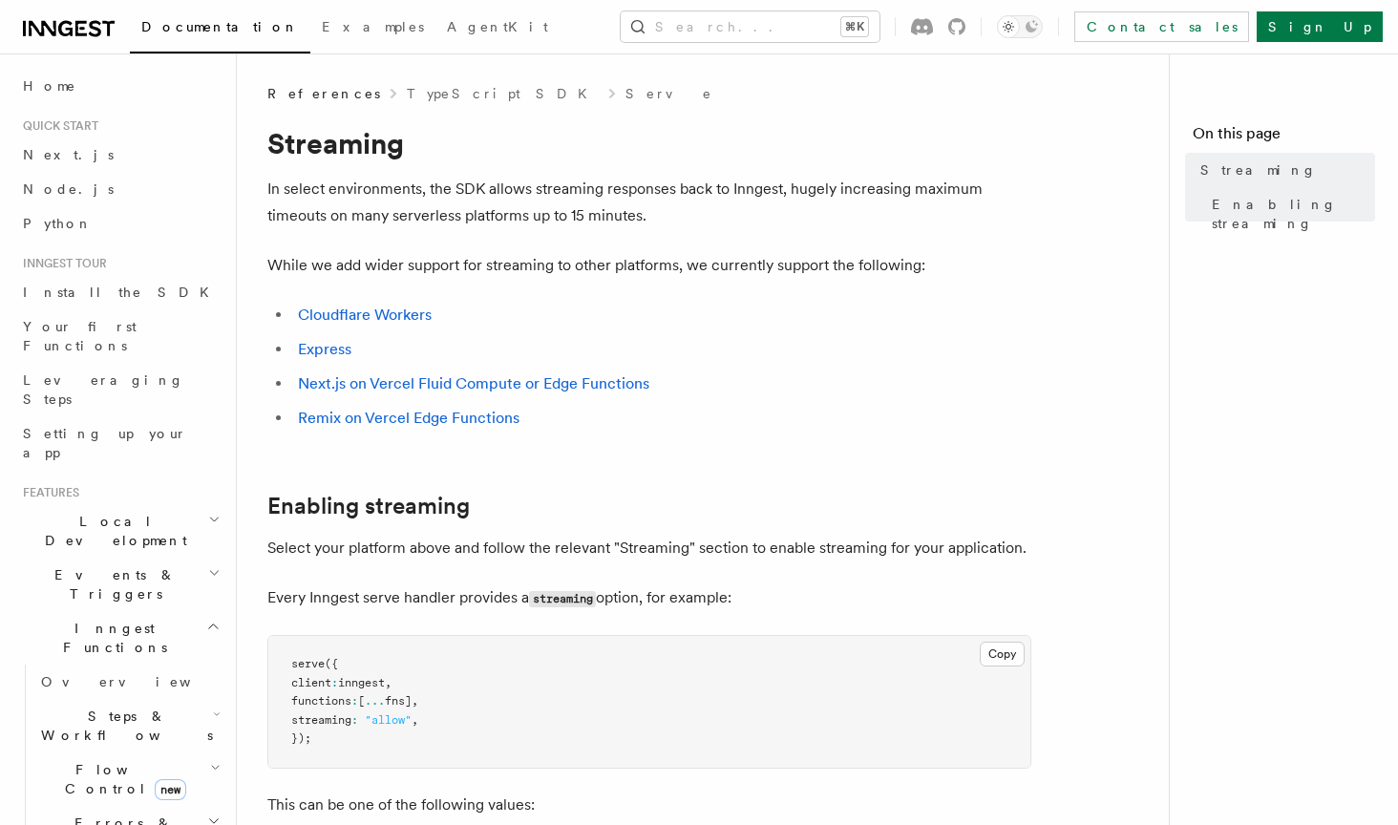
scroll to position [0, 0]
